Goal: Task Accomplishment & Management: Use online tool/utility

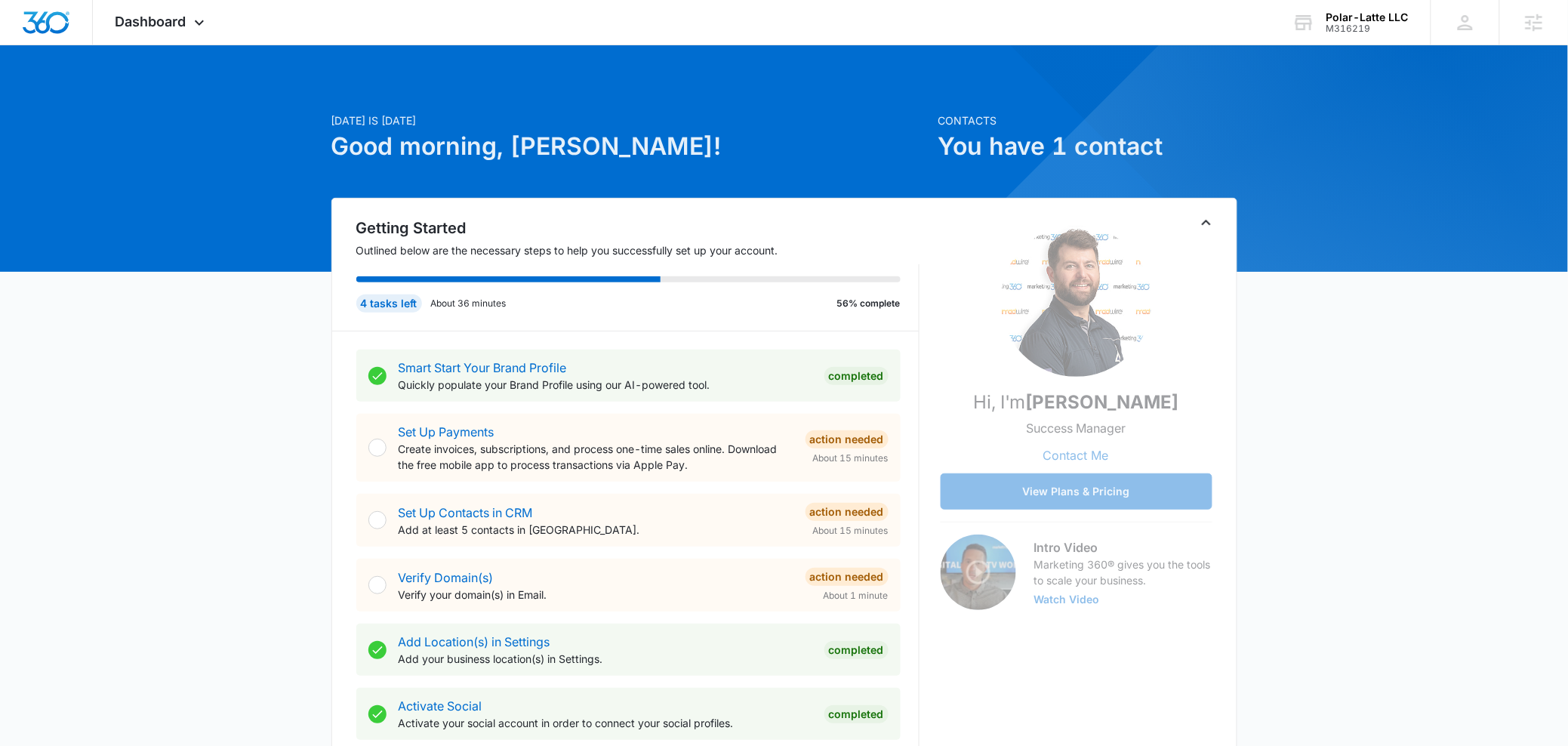
click at [178, 46] on div at bounding box center [784, 158] width 1568 height 227
click at [172, 31] on div "Dashboard Apps Reputation Forms CRM Email Social Content Ads Intelligence Files…" at bounding box center [162, 22] width 138 height 45
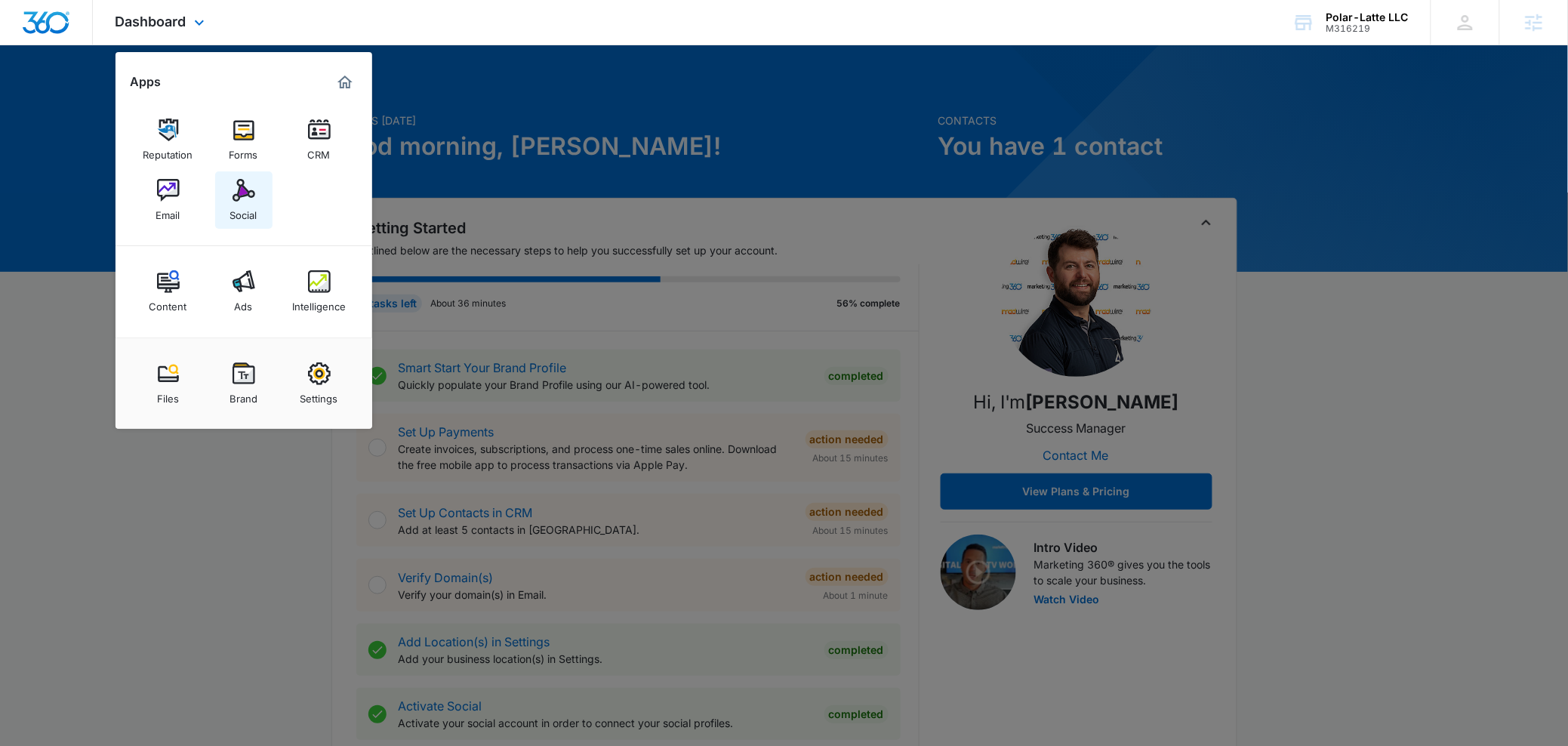
click at [256, 217] on div "Social" at bounding box center [243, 212] width 27 height 19
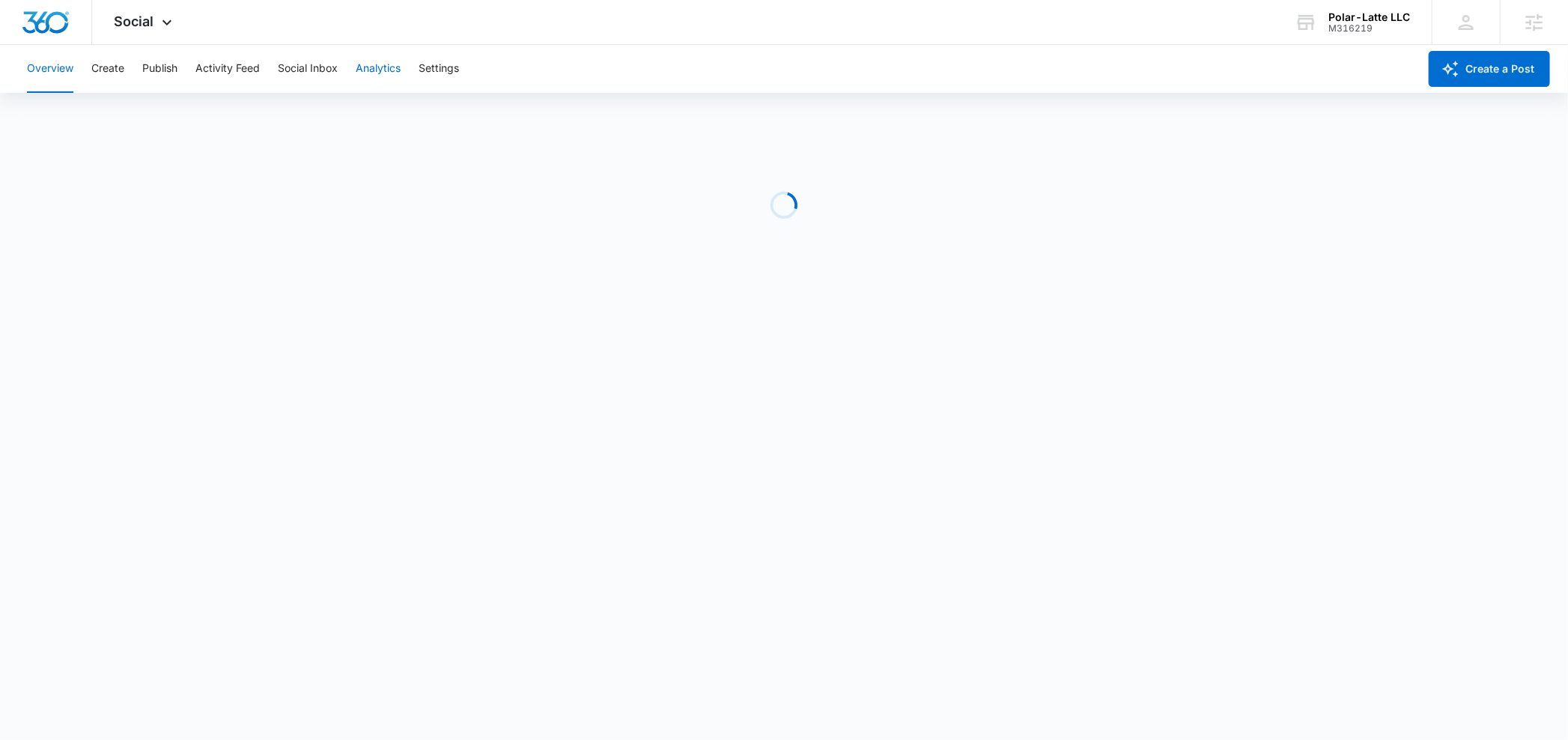
click at [389, 69] on button "Analytics" at bounding box center [378, 69] width 45 height 48
click at [496, 120] on button "Reports" at bounding box center [493, 115] width 38 height 42
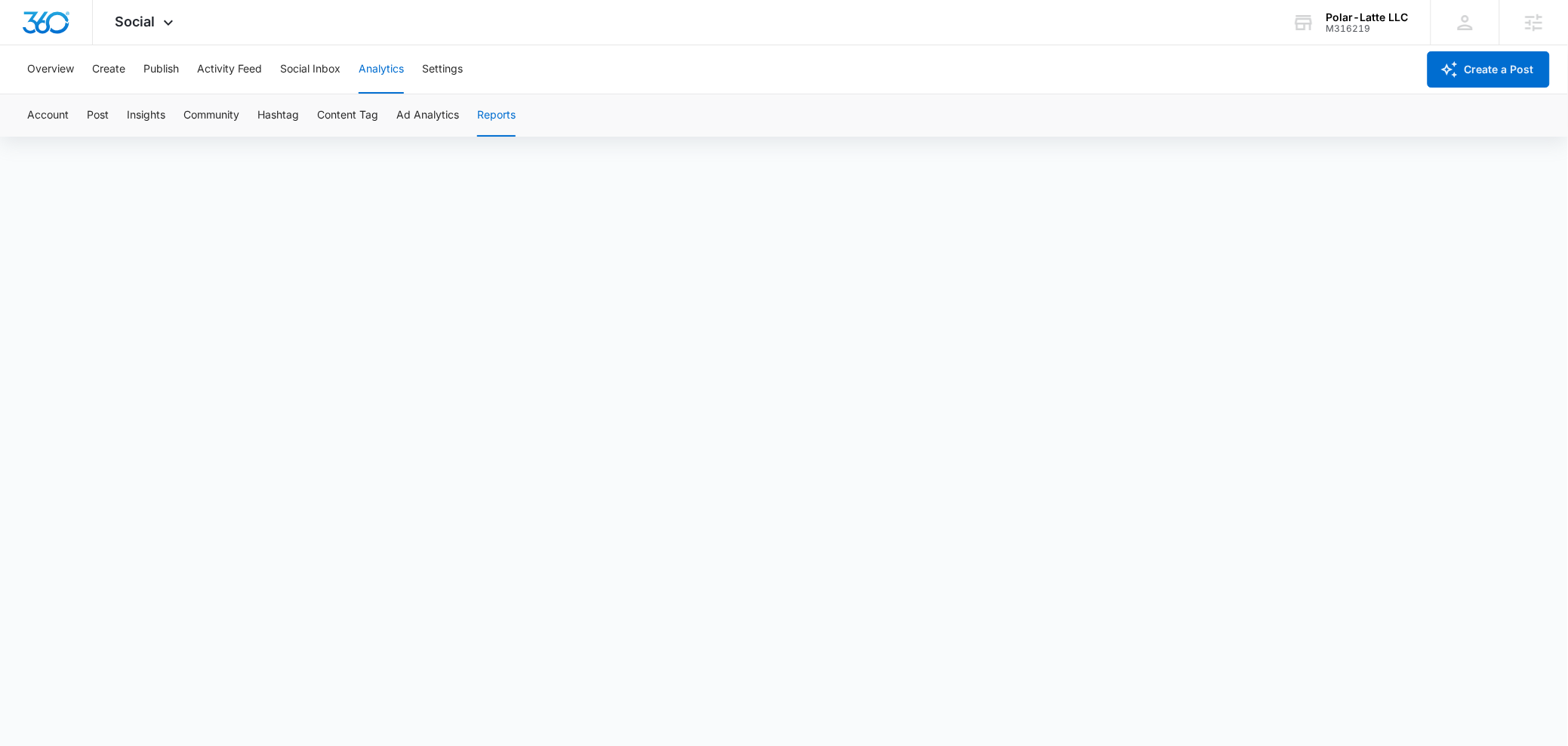
click at [522, 94] on div "Account Post Insights Community Hashtag Content Tag Ad Analytics Reports" at bounding box center [784, 115] width 1532 height 42
click at [505, 115] on button "Reports" at bounding box center [497, 115] width 38 height 42
